Goal: Transaction & Acquisition: Purchase product/service

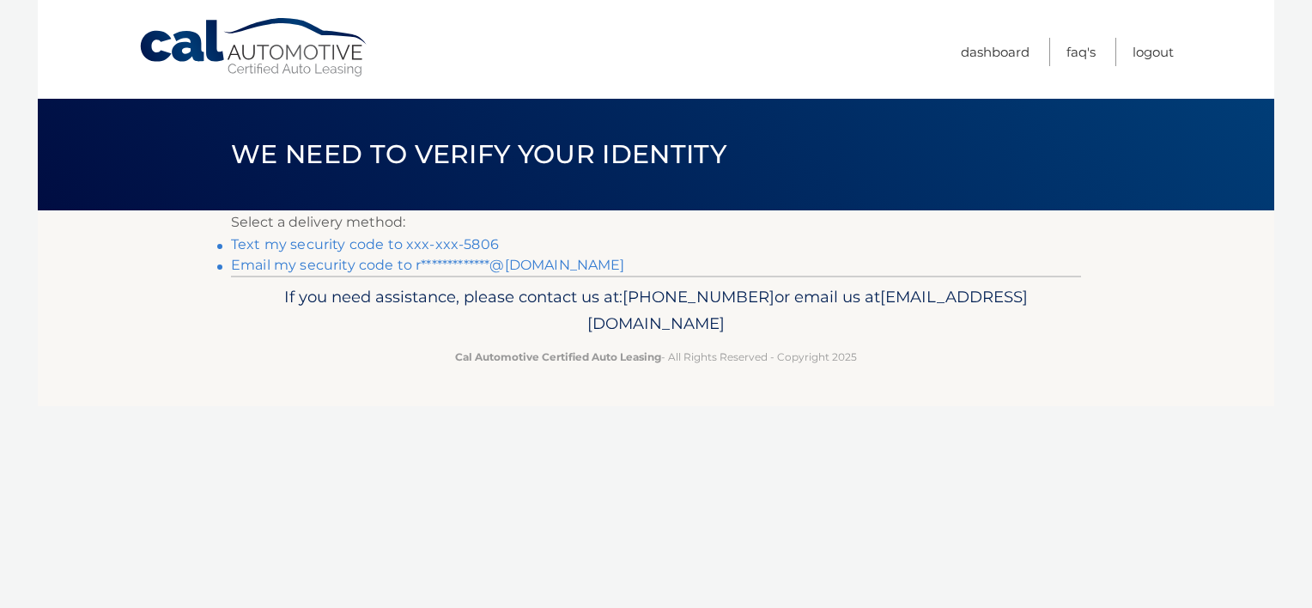
click at [476, 240] on link "Text my security code to xxx-xxx-5806" at bounding box center [365, 244] width 268 height 16
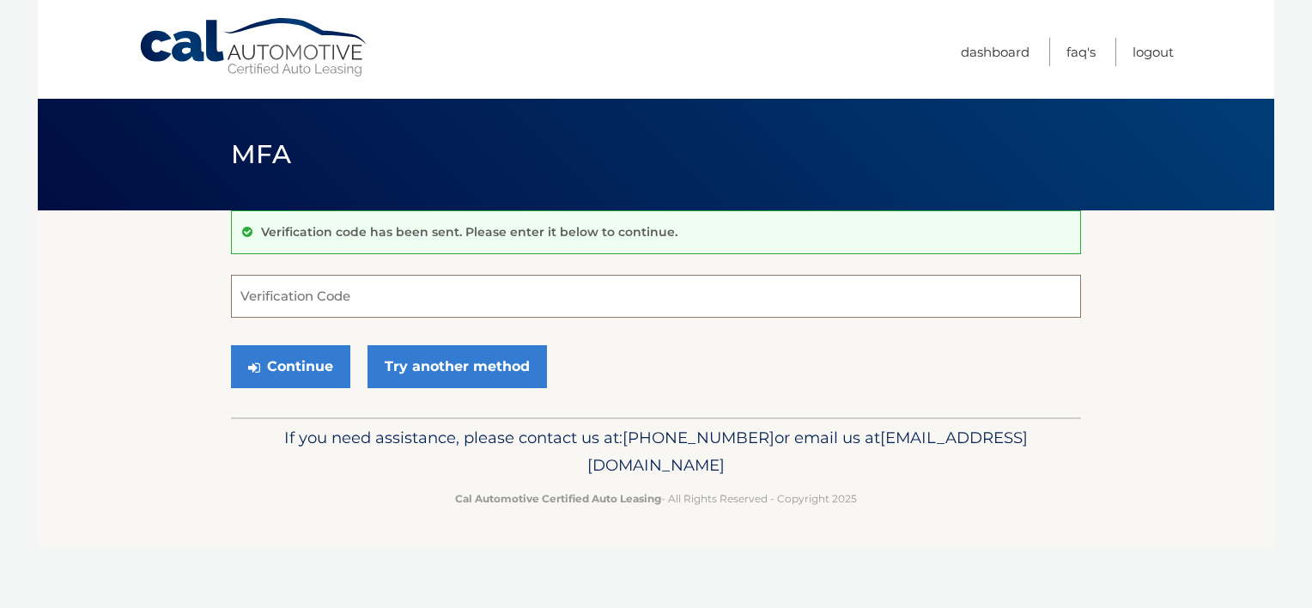
click at [477, 299] on input "Verification Code" at bounding box center [656, 296] width 850 height 43
type input "700410"
click at [289, 366] on button "Continue" at bounding box center [290, 366] width 119 height 43
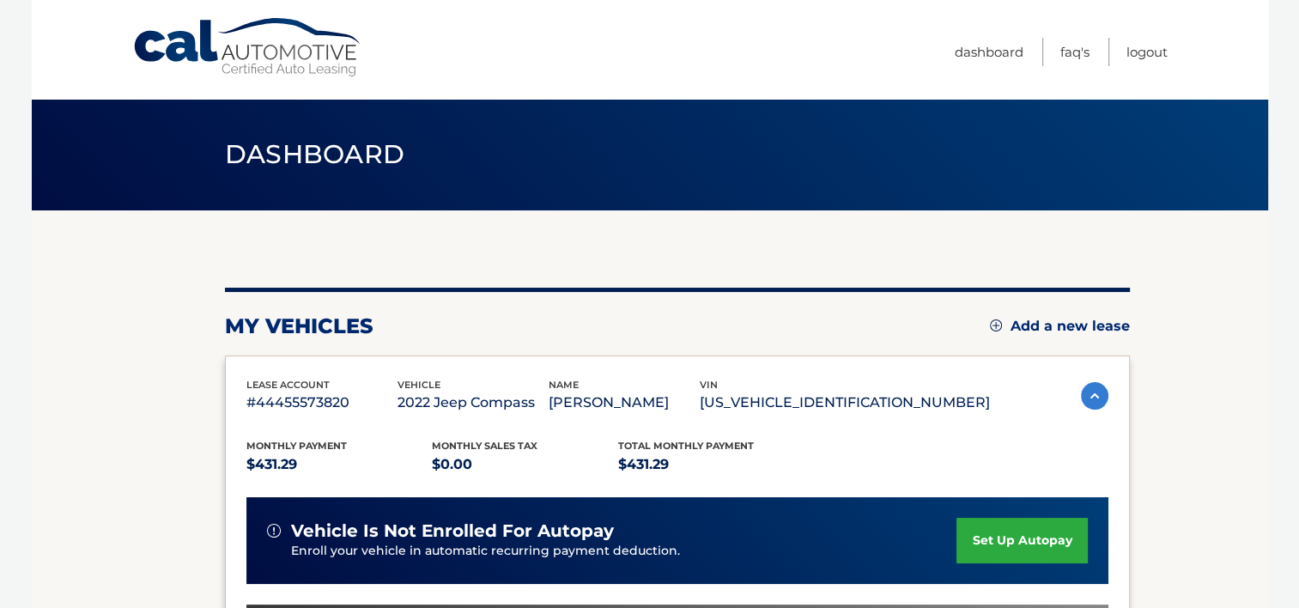
click at [137, 354] on section "my vehicles Add a new lease lease account #44455573820 vehicle 2022 Jeep Compas…" at bounding box center [650, 560] width 1236 height 700
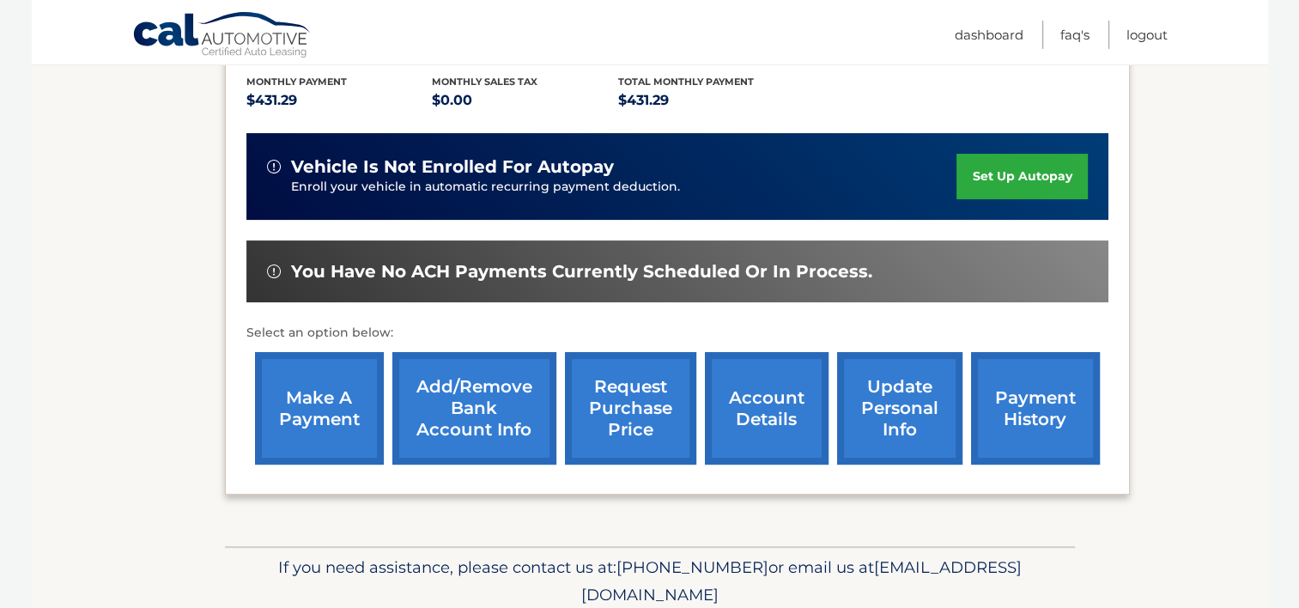
scroll to position [378, 0]
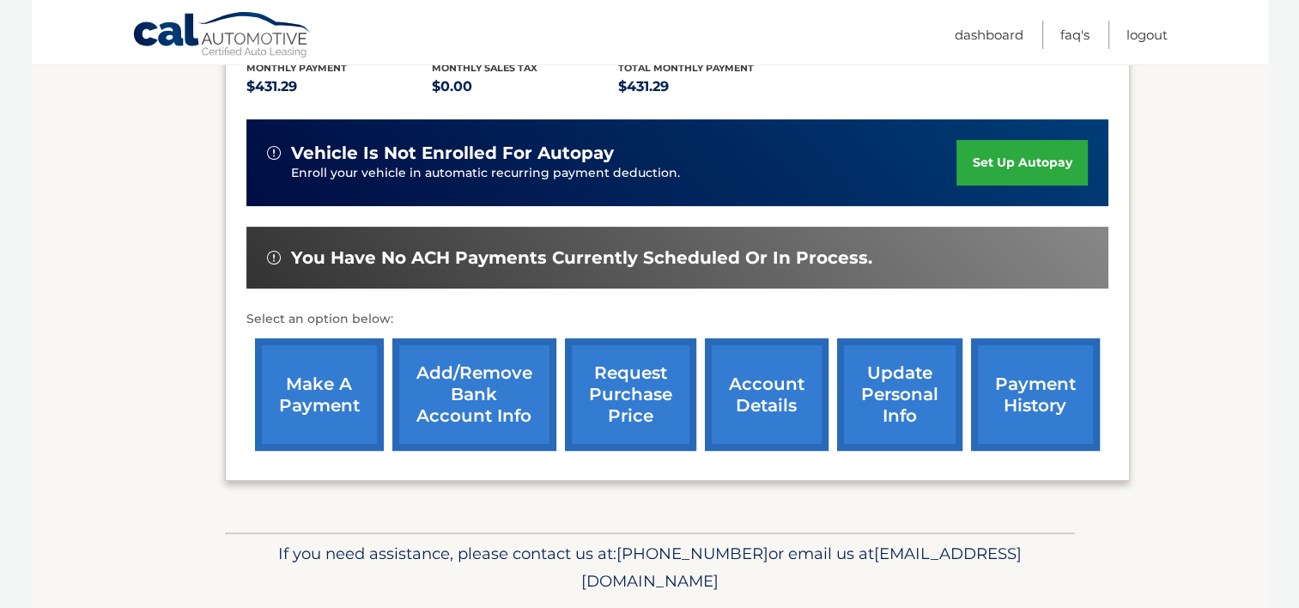
click at [318, 386] on link "make a payment" at bounding box center [319, 394] width 129 height 112
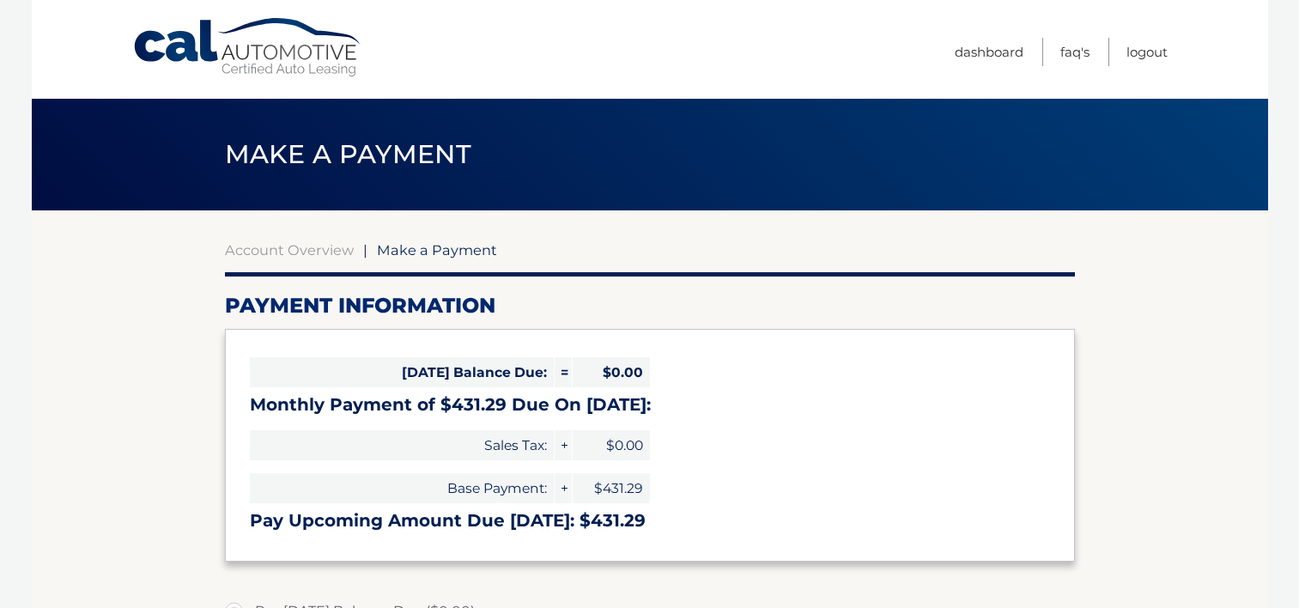
select select "NjVlNTJmZTUtMzI5NC00ZmEyLTk3OTItNGYzOGRiY2I4OTkw"
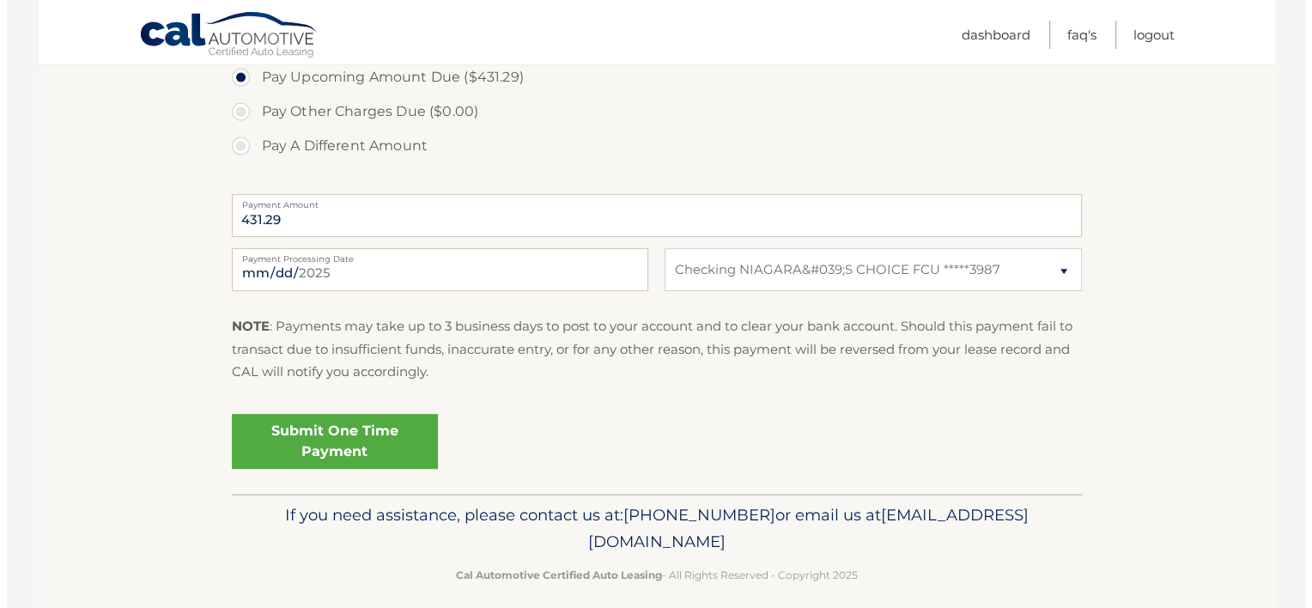
scroll to position [618, 0]
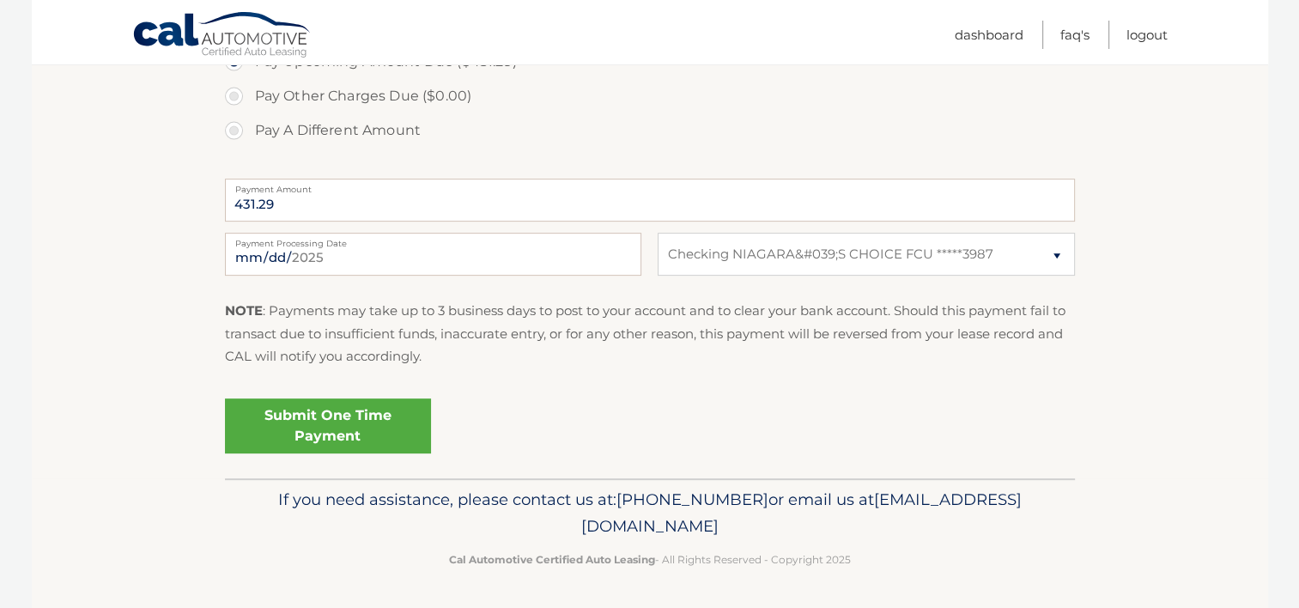
click at [336, 412] on link "Submit One Time Payment" at bounding box center [328, 425] width 206 height 55
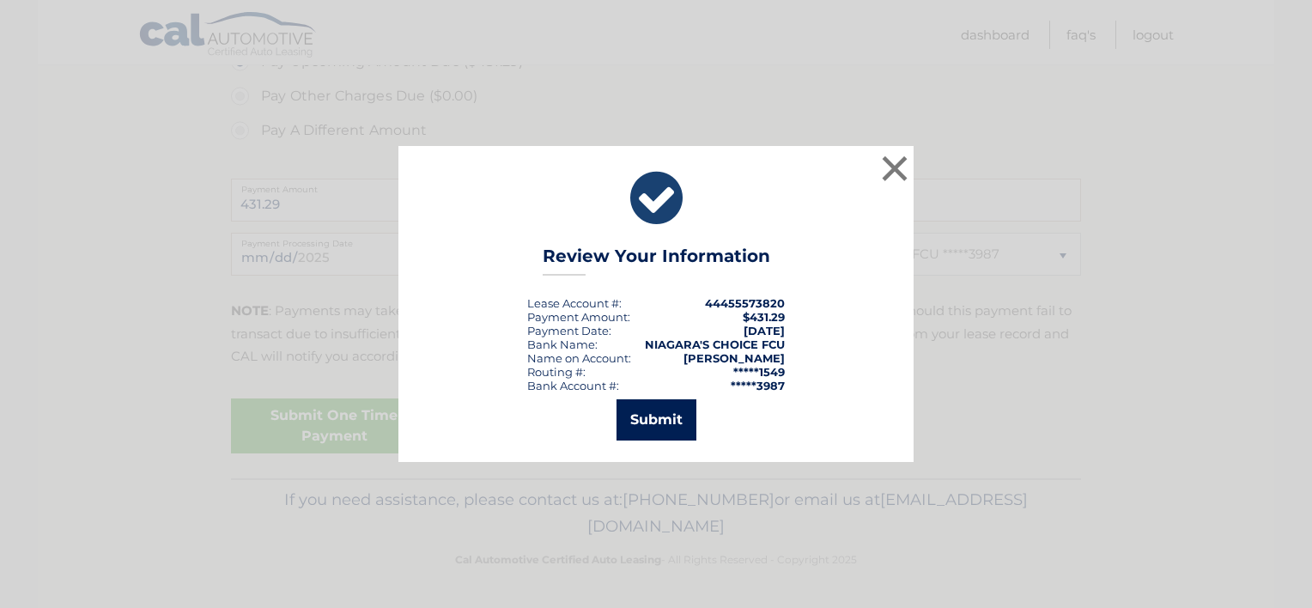
click at [643, 416] on button "Submit" at bounding box center [656, 419] width 80 height 41
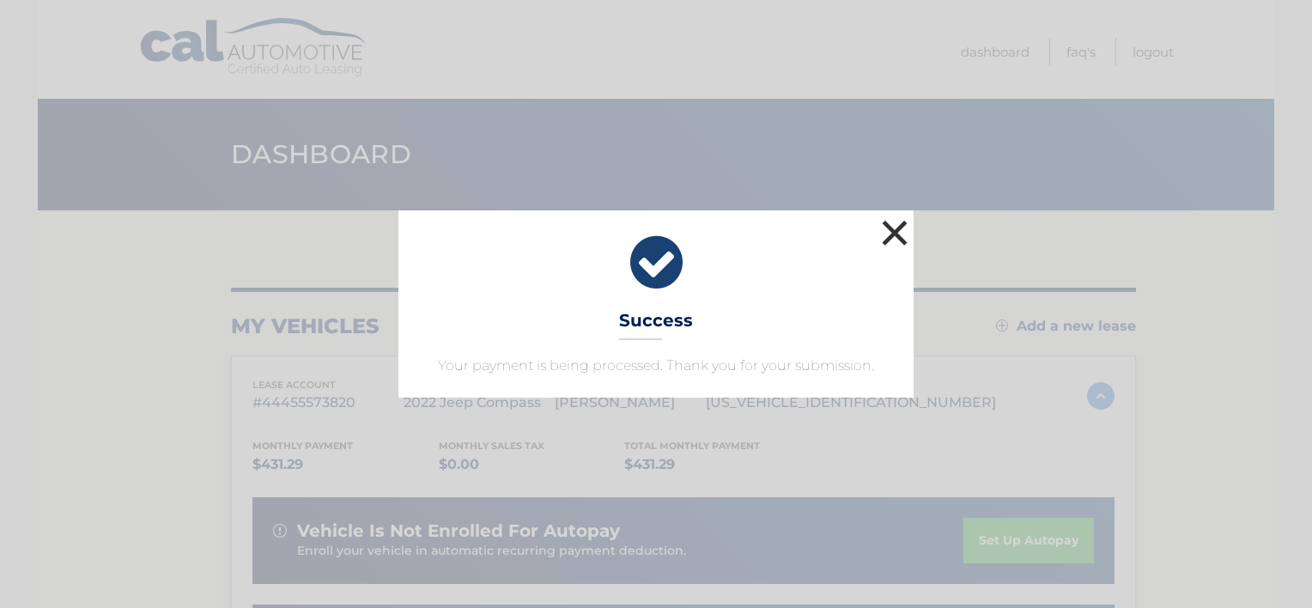
click at [893, 234] on button "×" at bounding box center [894, 232] width 34 height 34
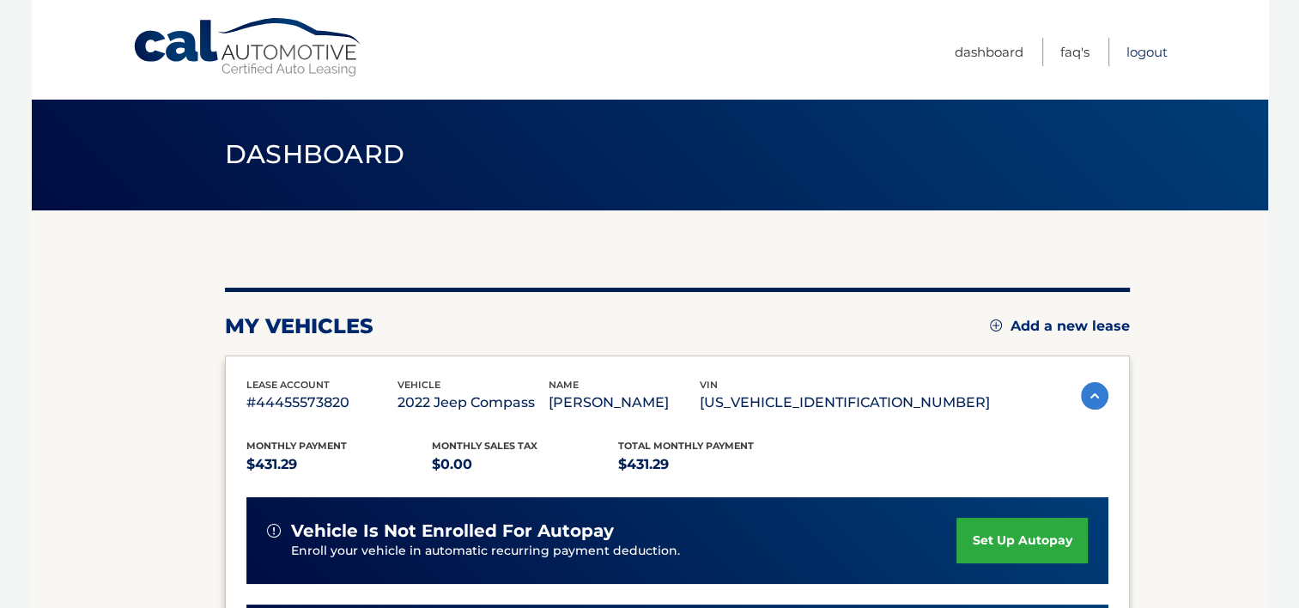
click at [1137, 58] on link "Logout" at bounding box center [1146, 52] width 41 height 28
